Goal: Find specific page/section: Find specific page/section

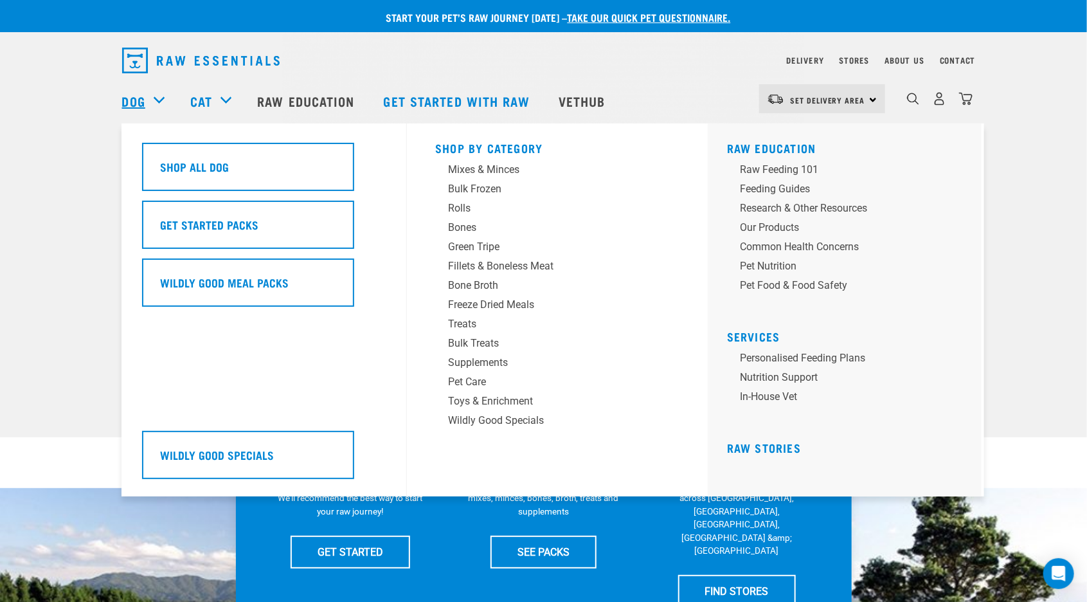
click at [143, 104] on link "Dog" at bounding box center [133, 100] width 23 height 19
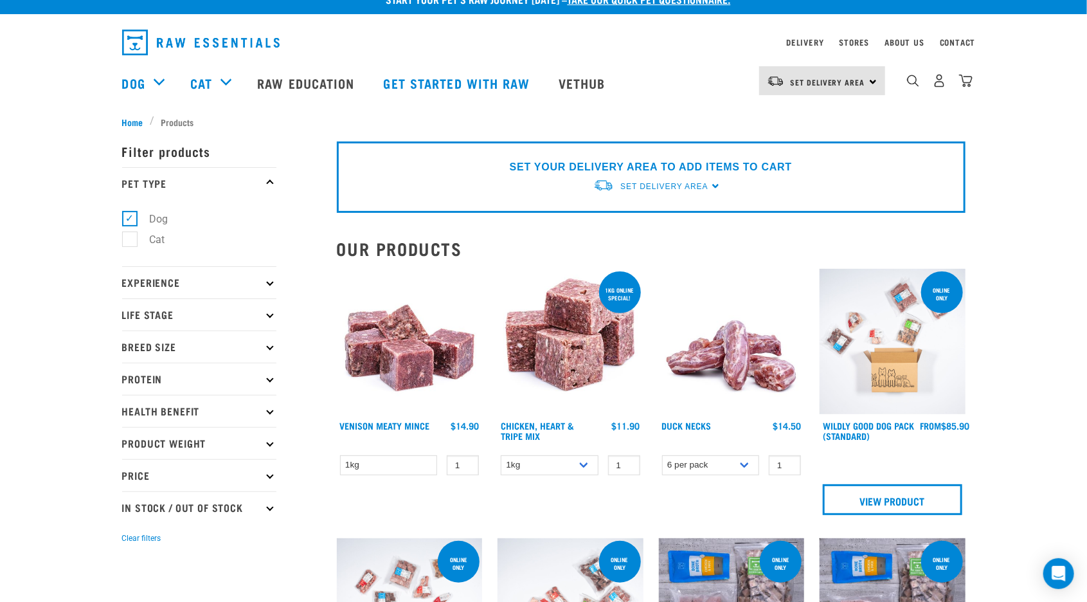
scroll to position [16, 0]
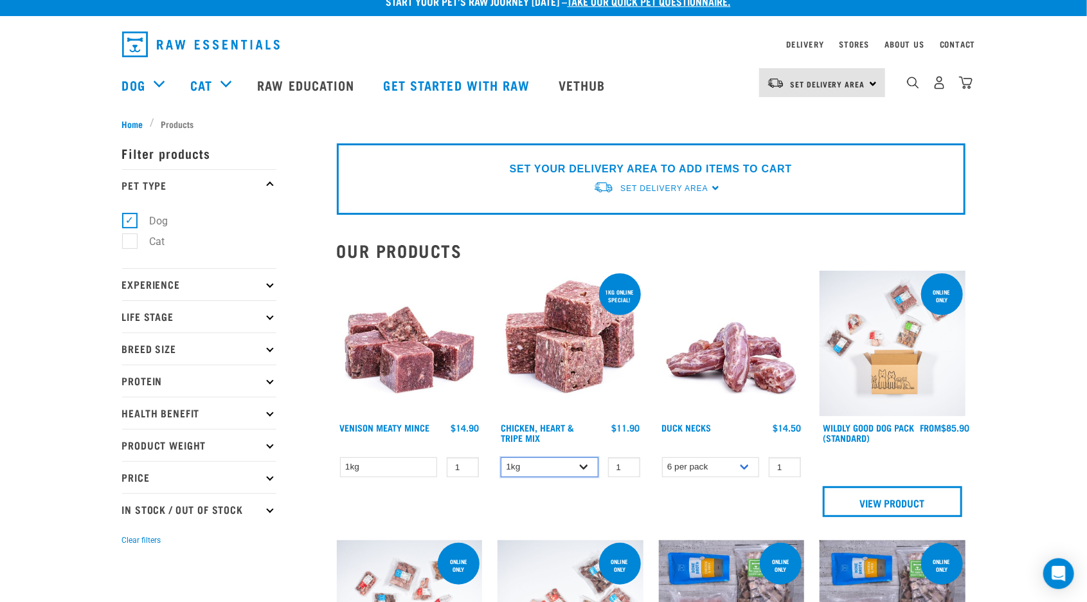
click at [581, 468] on select "1kg 3kg" at bounding box center [550, 467] width 98 height 20
select select "368"
click at [501, 457] on select "1kg 3kg" at bounding box center [550, 467] width 98 height 20
click at [585, 464] on select "1kg 3kg" at bounding box center [550, 467] width 98 height 20
click at [616, 501] on div "1kg online special! Chicken, Heart & Tripe Mix 1 0 100 0 100" at bounding box center [570, 398] width 161 height 270
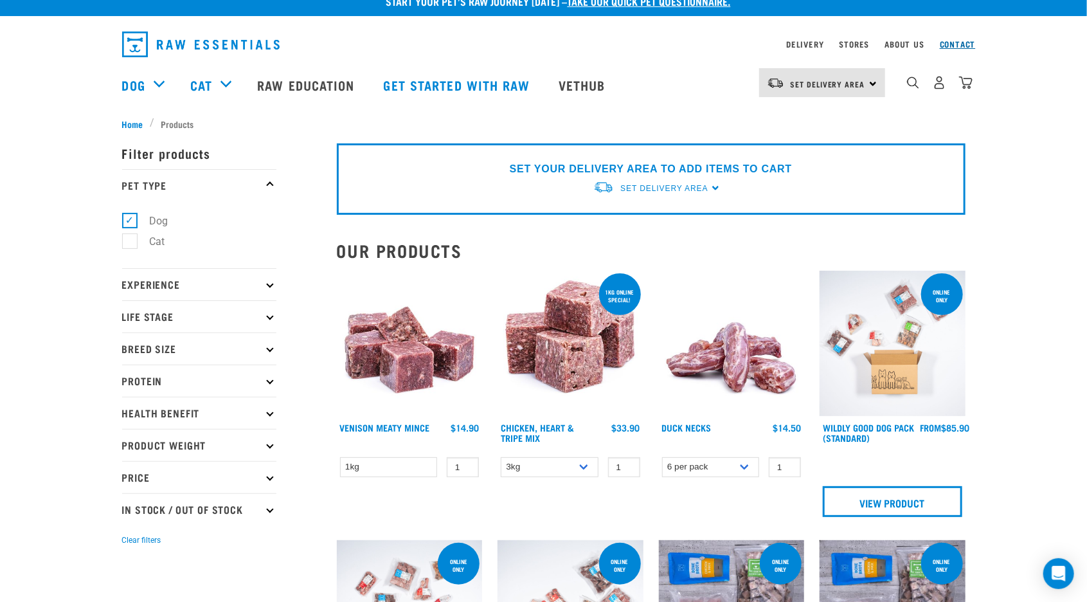
click at [963, 43] on link "Contact" at bounding box center [958, 44] width 36 height 4
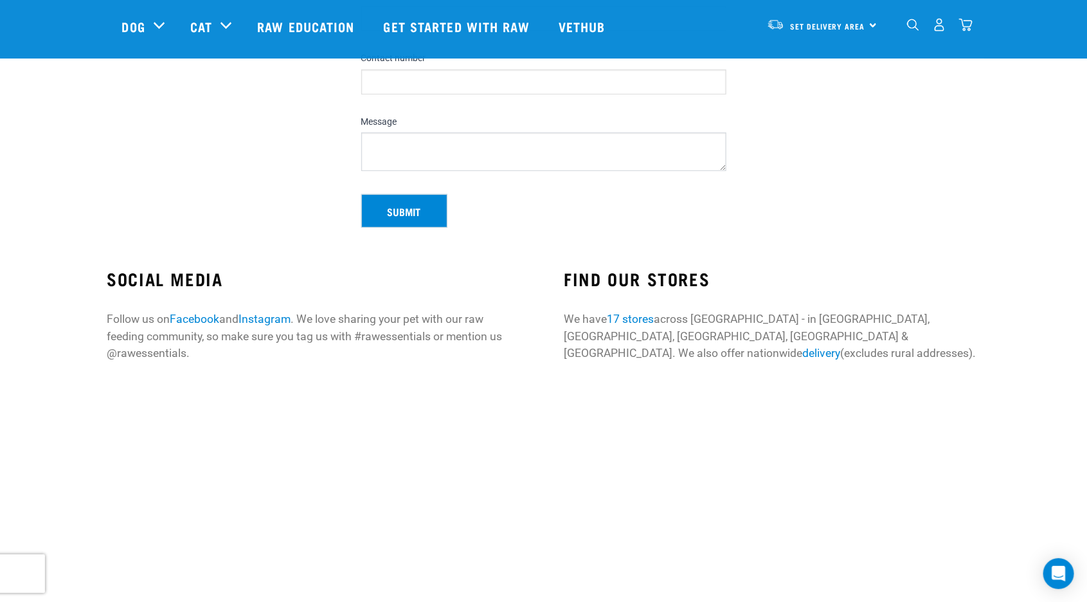
scroll to position [247, 0]
click at [629, 314] on link "17 stores" at bounding box center [630, 320] width 47 height 13
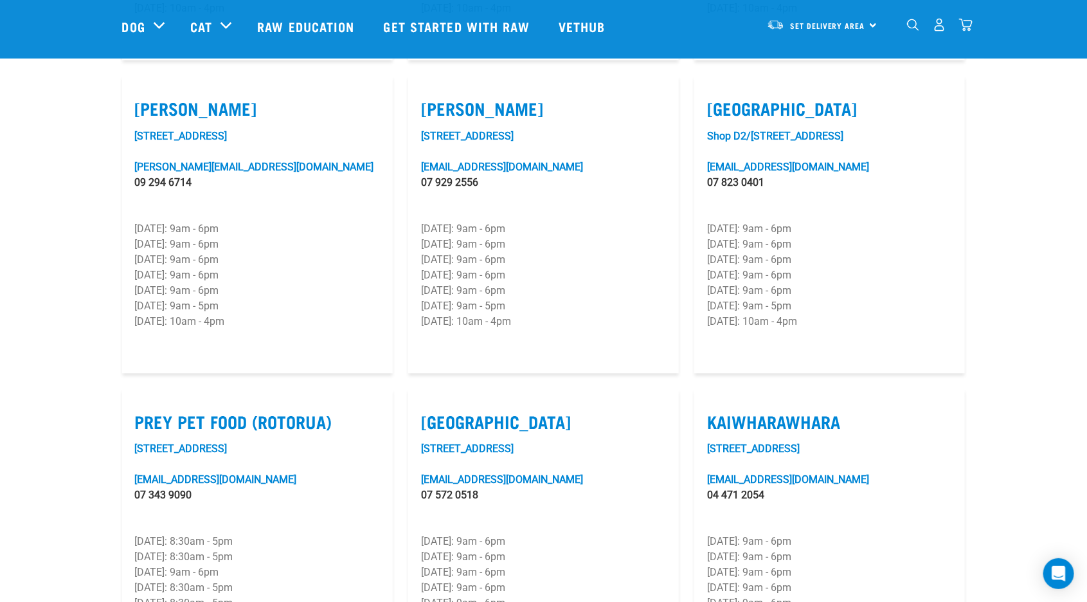
scroll to position [1316, 0]
